Goal: Task Accomplishment & Management: Complete application form

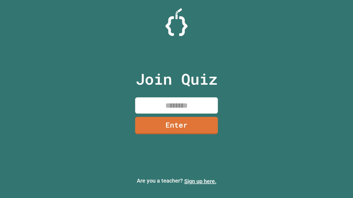
click at [200, 182] on link "Sign up here." at bounding box center [200, 181] width 32 height 7
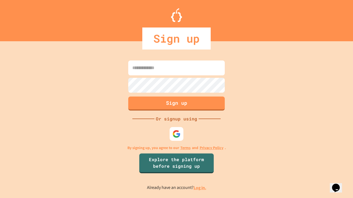
click at [200, 188] on link "Log in." at bounding box center [199, 188] width 13 height 6
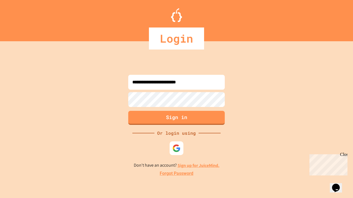
type input "**********"
